Goal: Information Seeking & Learning: Learn about a topic

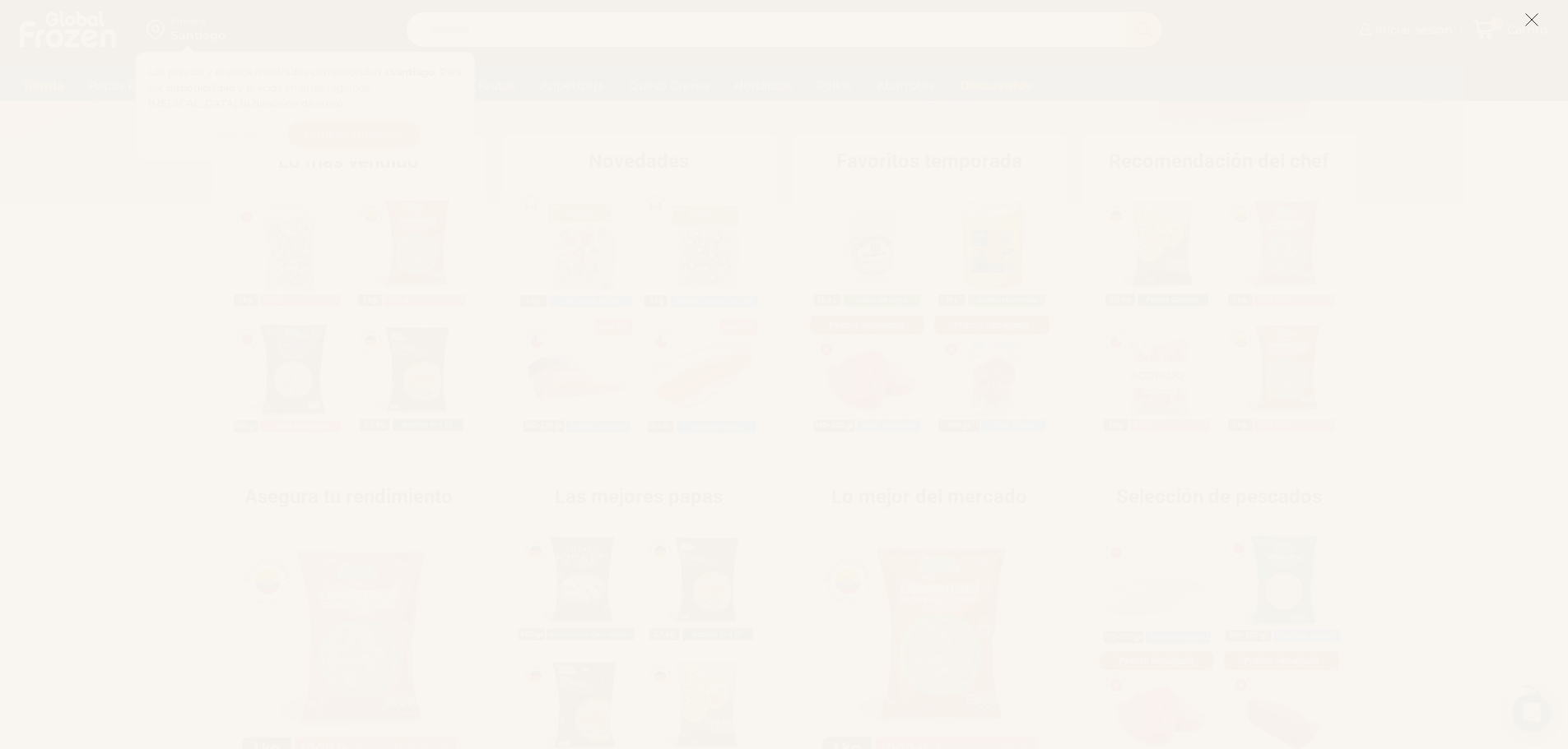
scroll to position [321, 0]
click at [1534, 21] on icon at bounding box center [1532, 20] width 15 height 15
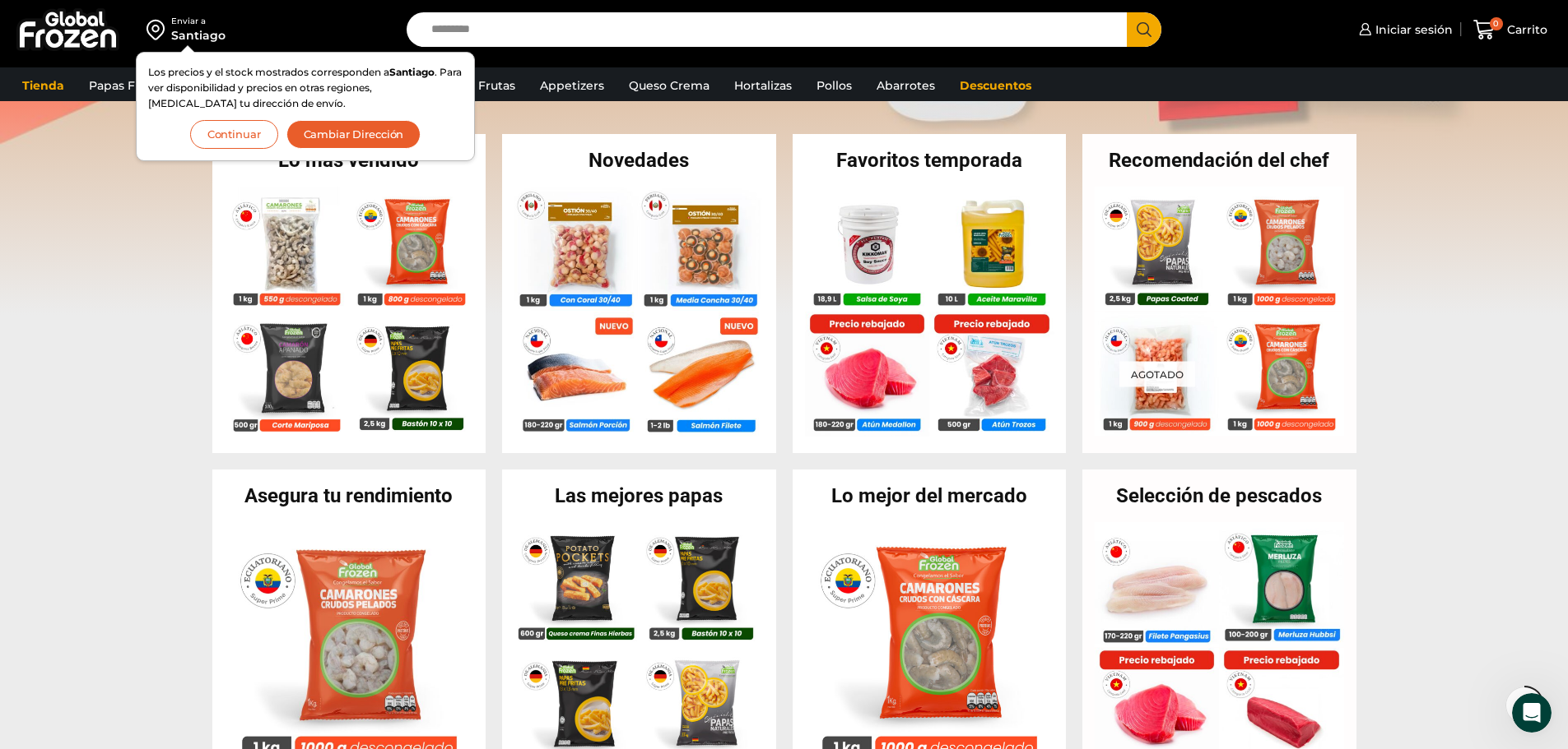
click at [0, 270] on section "Lo más vendido En stock Camarón 36/40 Crudo Pelado sin Vena – Bronze – Caja 10 …" at bounding box center [784, 294] width 1568 height 320
drag, startPoint x: 286, startPoint y: 158, endPoint x: 237, endPoint y: 150, distance: 49.6
click at [235, 155] on div "Los precios y el stock mostrados corresponden a Santiago . Para ver disponibili…" at bounding box center [305, 106] width 339 height 109
click at [239, 147] on button "Continuar" at bounding box center [234, 134] width 88 height 28
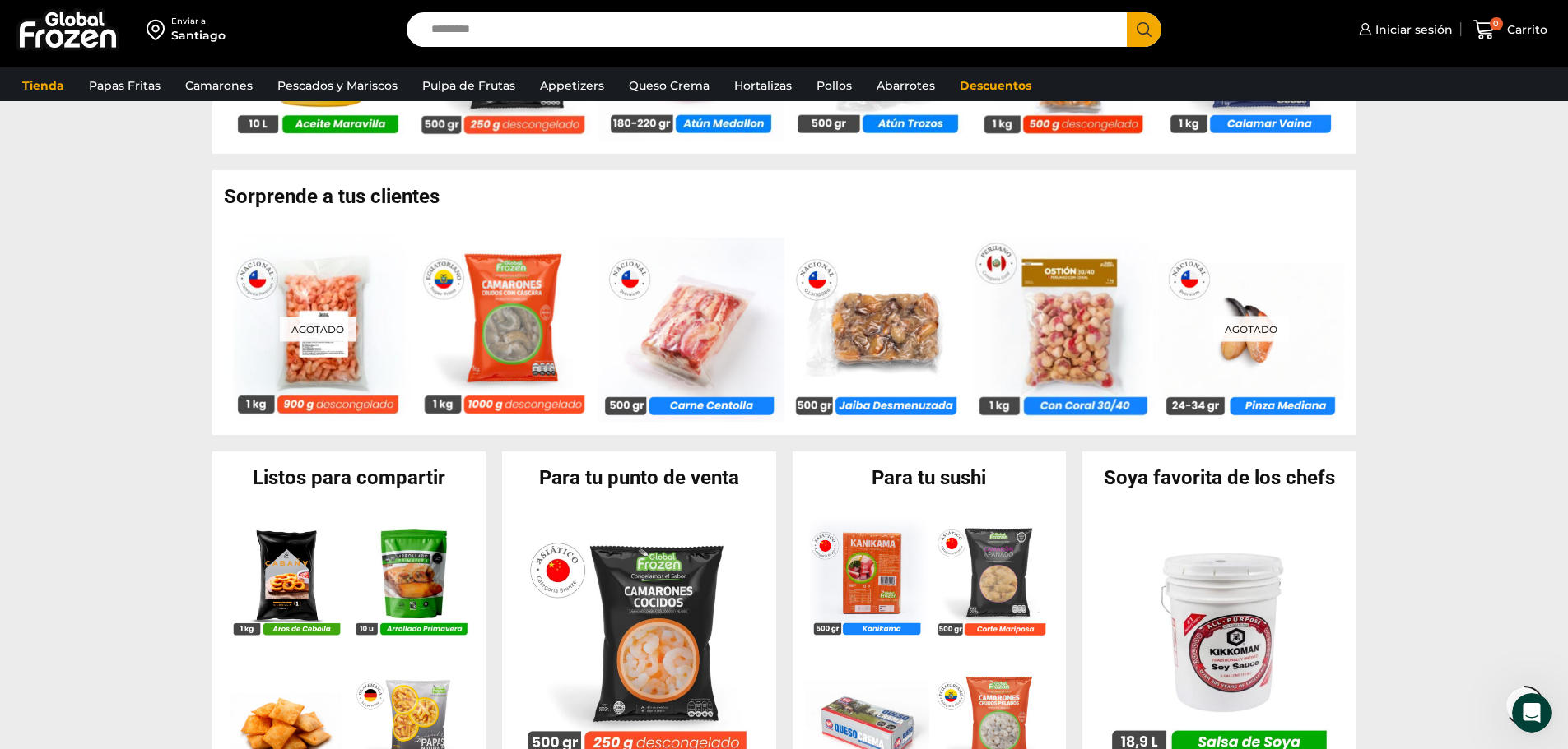
scroll to position [1672, 0]
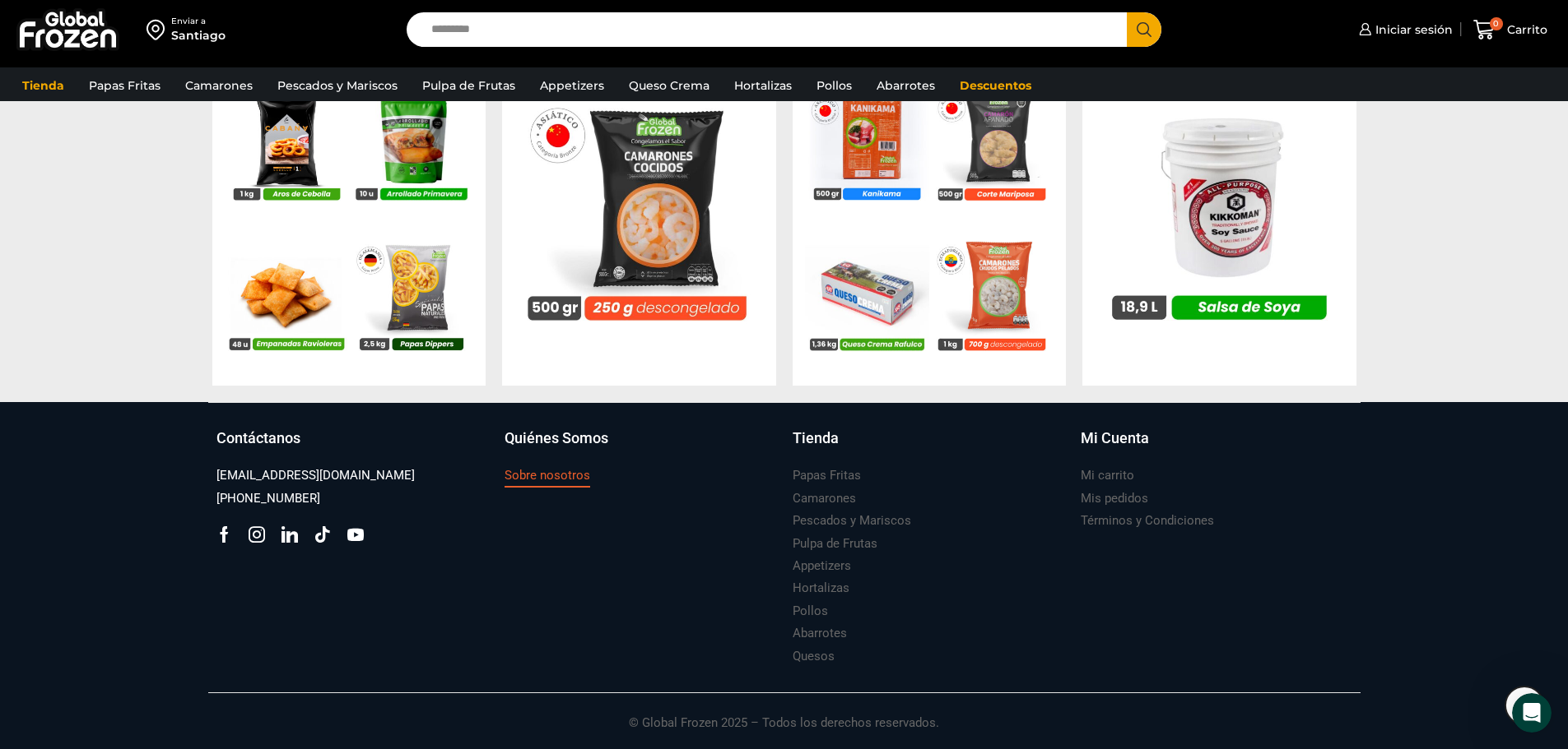
click at [583, 476] on h3 "Sobre nosotros" at bounding box center [548, 475] width 85 height 17
